Goal: Task Accomplishment & Management: Manage account settings

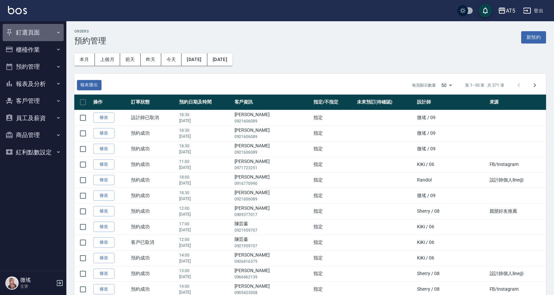
click at [51, 40] on button "釘選頁面" at bounding box center [33, 32] width 61 height 17
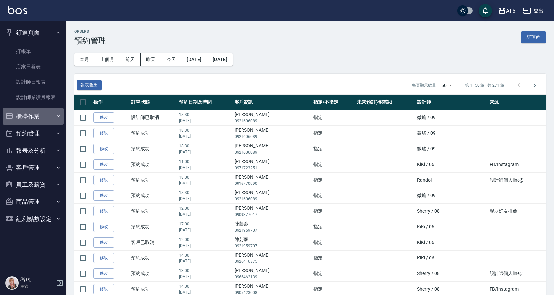
click at [43, 118] on button "櫃檯作業" at bounding box center [33, 116] width 61 height 17
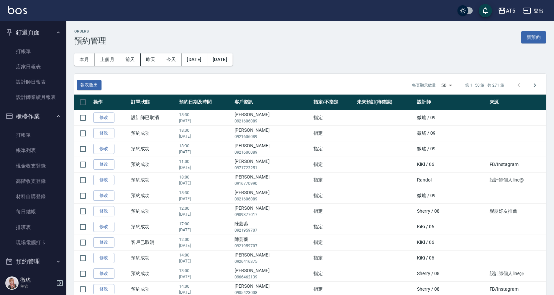
click at [37, 38] on button "釘選頁面" at bounding box center [33, 32] width 61 height 17
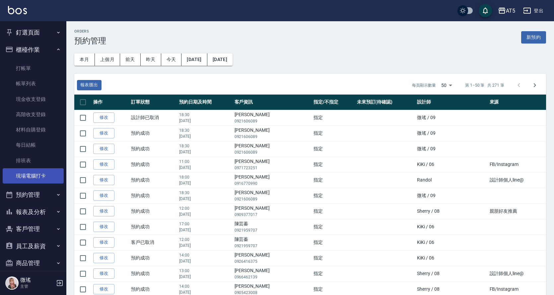
scroll to position [26, 0]
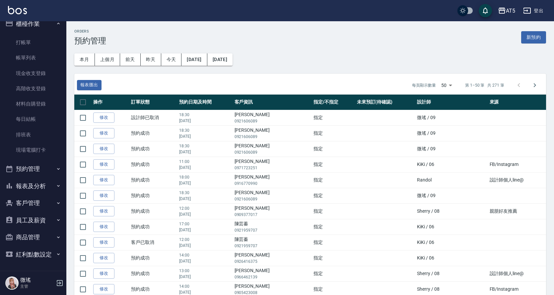
click at [43, 172] on button "預約管理" at bounding box center [33, 168] width 61 height 17
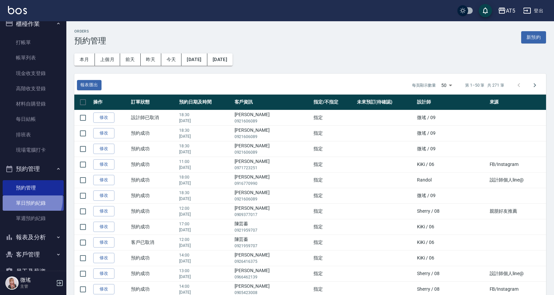
click at [26, 200] on link "單日預約紀錄" at bounding box center [33, 202] width 61 height 15
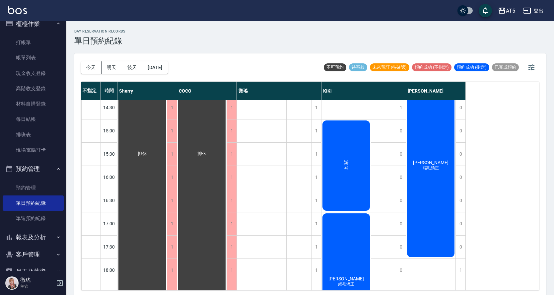
scroll to position [233, 0]
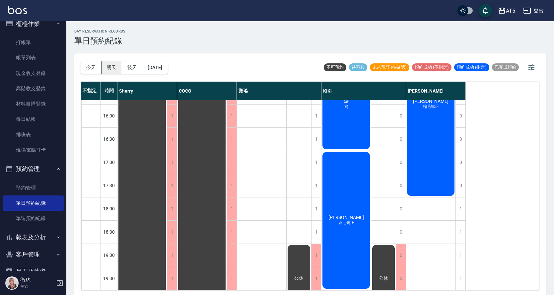
click at [116, 70] on button "明天" at bounding box center [111, 67] width 21 height 12
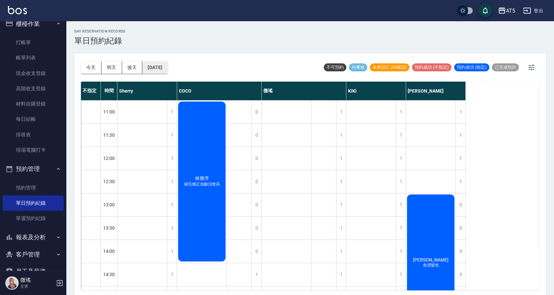
click at [164, 67] on button "[DATE]" at bounding box center [154, 67] width 25 height 12
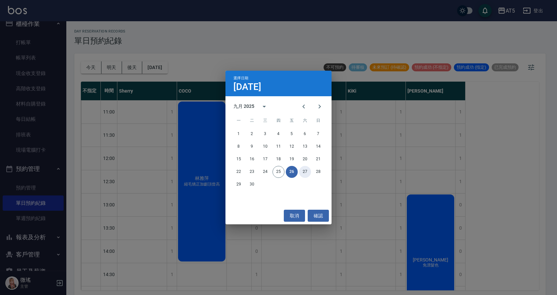
click at [306, 171] on button "27" at bounding box center [305, 172] width 12 height 12
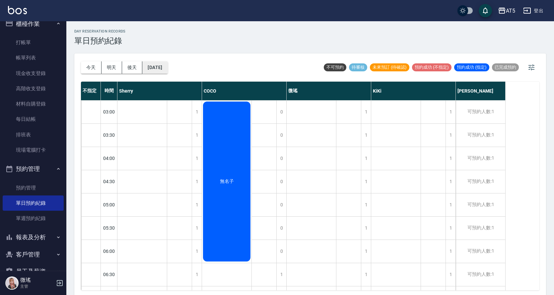
click at [167, 62] on button "[DATE]" at bounding box center [154, 67] width 25 height 12
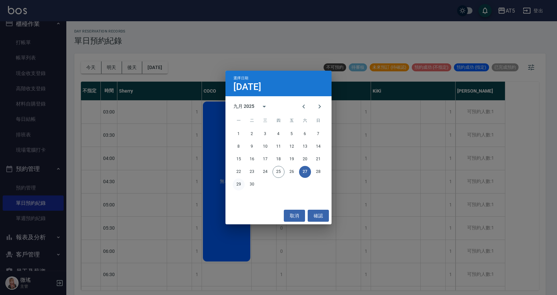
click at [240, 188] on button "29" at bounding box center [239, 184] width 12 height 12
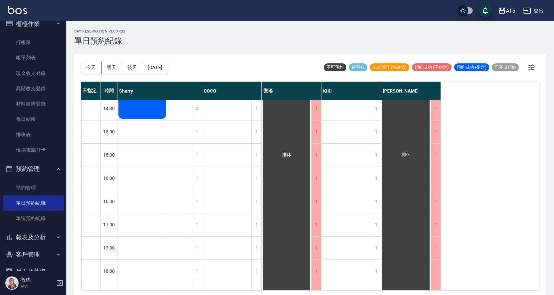
scroll to position [233, 0]
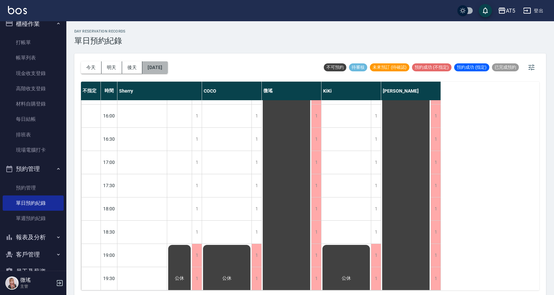
click at [160, 72] on button "[DATE]" at bounding box center [154, 67] width 25 height 12
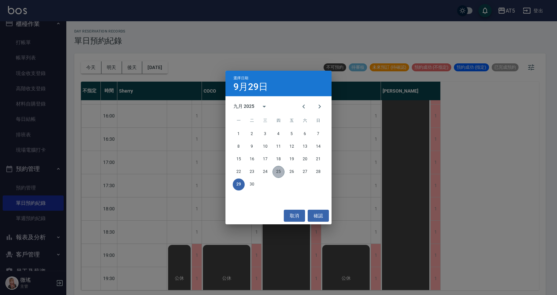
click at [282, 169] on button "25" at bounding box center [279, 172] width 12 height 12
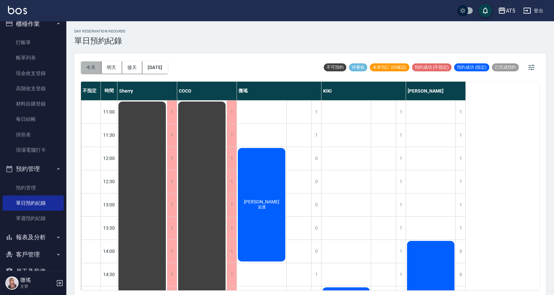
click at [94, 65] on button "今天" at bounding box center [91, 67] width 21 height 12
click at [529, 67] on icon "button" at bounding box center [531, 67] width 8 height 8
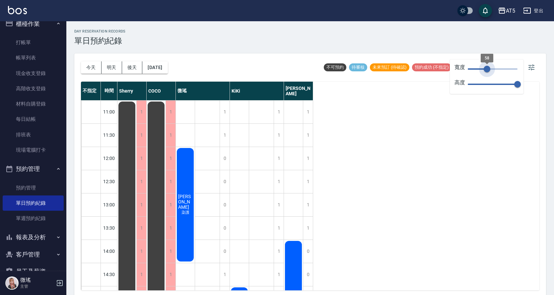
type input "150"
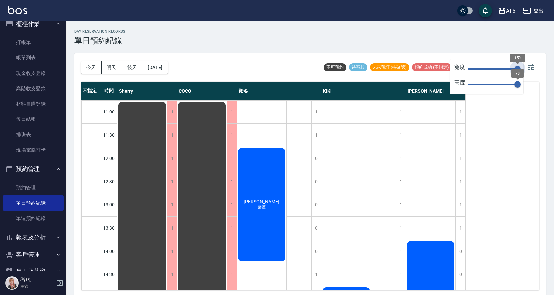
drag, startPoint x: 496, startPoint y: 71, endPoint x: 518, endPoint y: 78, distance: 22.9
click at [518, 78] on div "寬度 150 高度 70" at bounding box center [487, 76] width 74 height 34
click at [532, 71] on icon "button" at bounding box center [531, 67] width 8 height 8
click at [511, 48] on div "day Reservation records 單日預約紀錄 [DATE] [DATE] [DATE] [DATE] 不可預約 待審核 未來預訂 (待確認) …" at bounding box center [309, 159] width 487 height 276
